Goal: Task Accomplishment & Management: Use online tool/utility

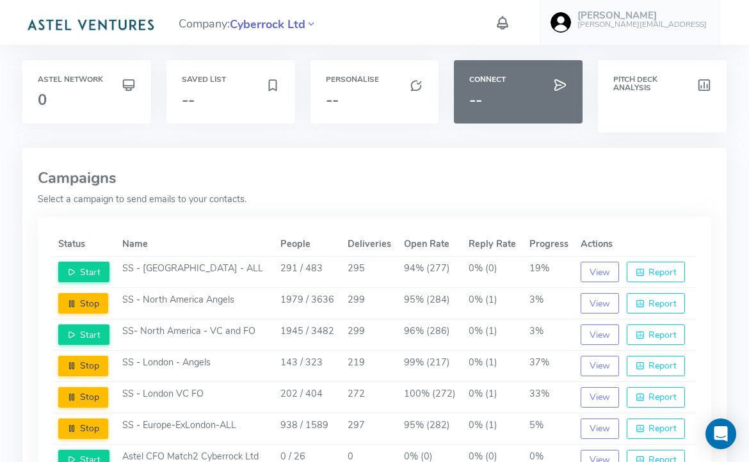
click at [284, 23] on span "Cyberrock Ltd" at bounding box center [268, 24] width 76 height 17
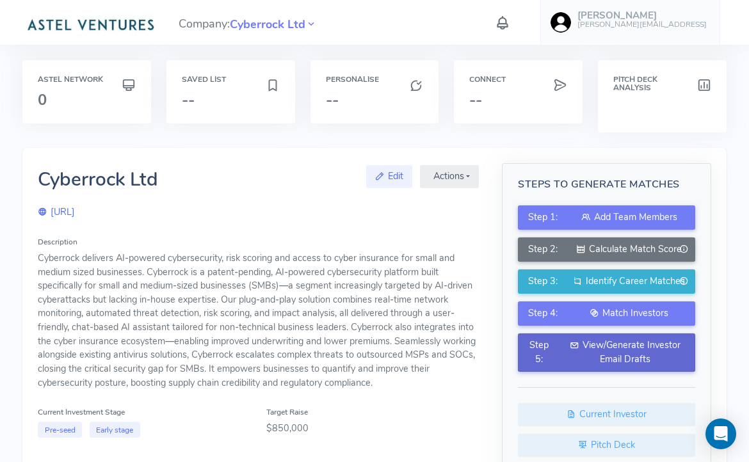
click at [604, 351] on div "View/Generate Investor Email Drafts" at bounding box center [625, 353] width 120 height 28
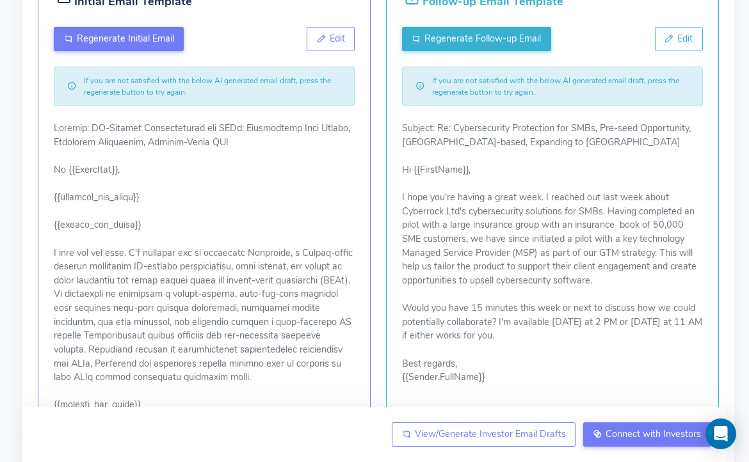
scroll to position [280, 0]
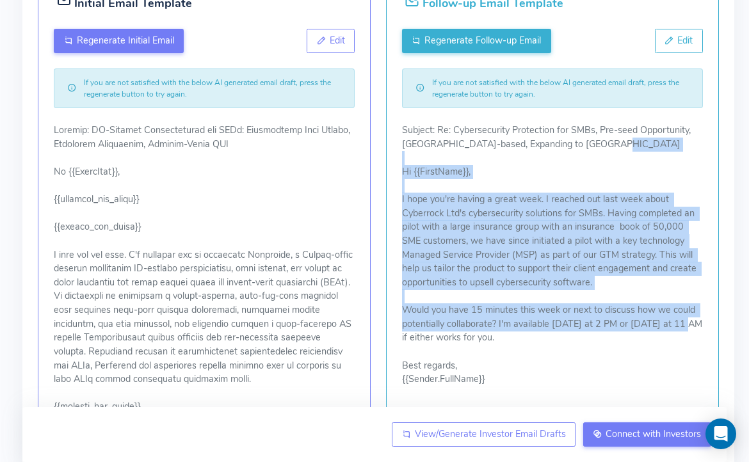
drag, startPoint x: 403, startPoint y: 196, endPoint x: 540, endPoint y: 336, distance: 196.1
click at [540, 336] on p "Subject: Re: Cybersecurity Protection for SMBs, Pre-seed Opportunity, UK-based,…" at bounding box center [552, 255] width 301 height 263
copy p "I hope you're having a great week. I reached out last week about Cyberrock Ltd'…"
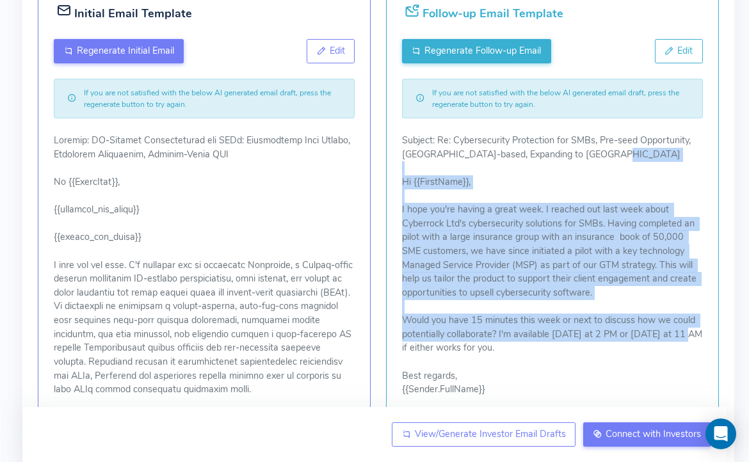
scroll to position [268, 0]
